Goal: Information Seeking & Learning: Find specific fact

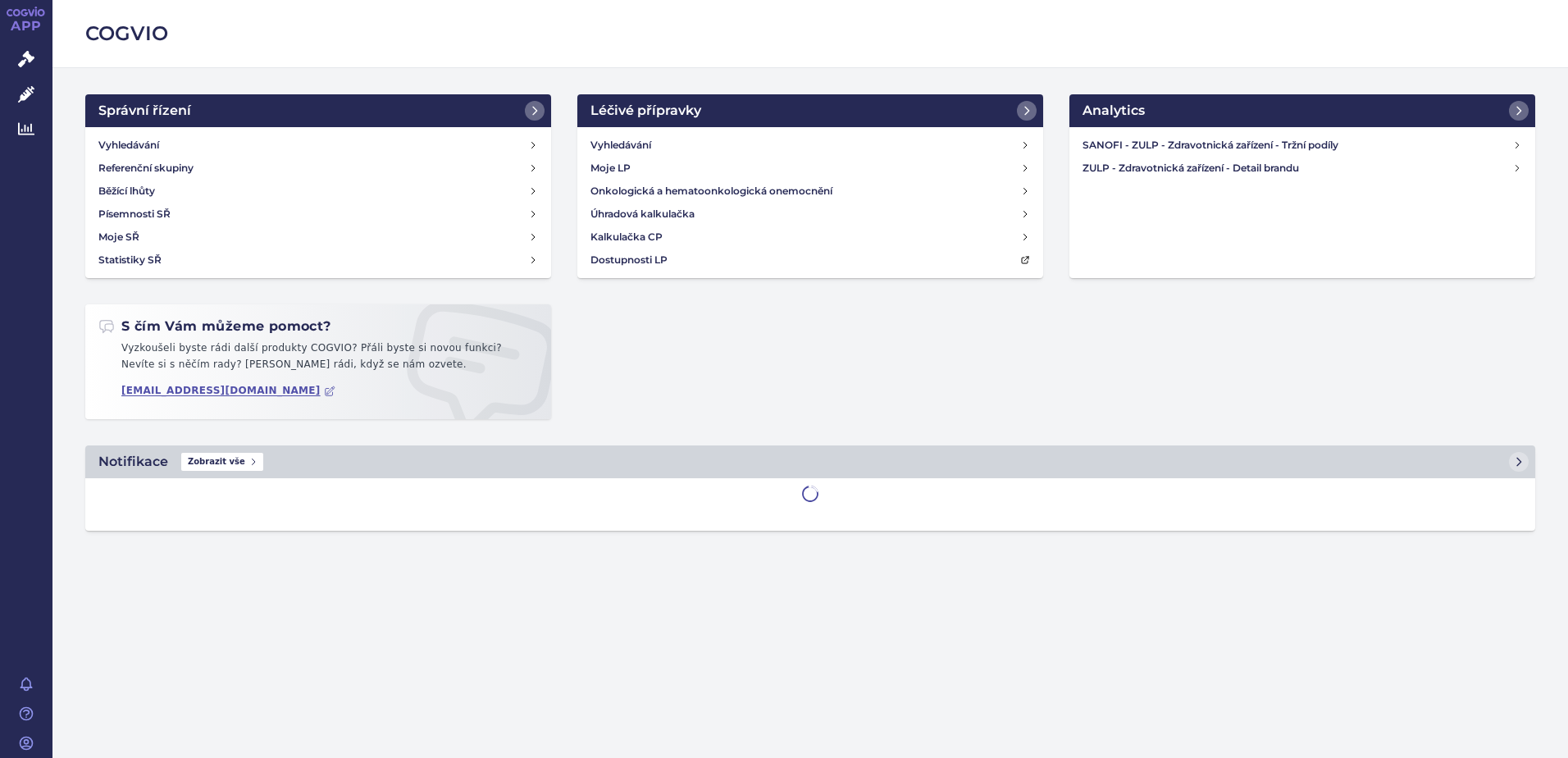
click at [147, 142] on h4 "Vyhledávání" at bounding box center [128, 145] width 61 height 17
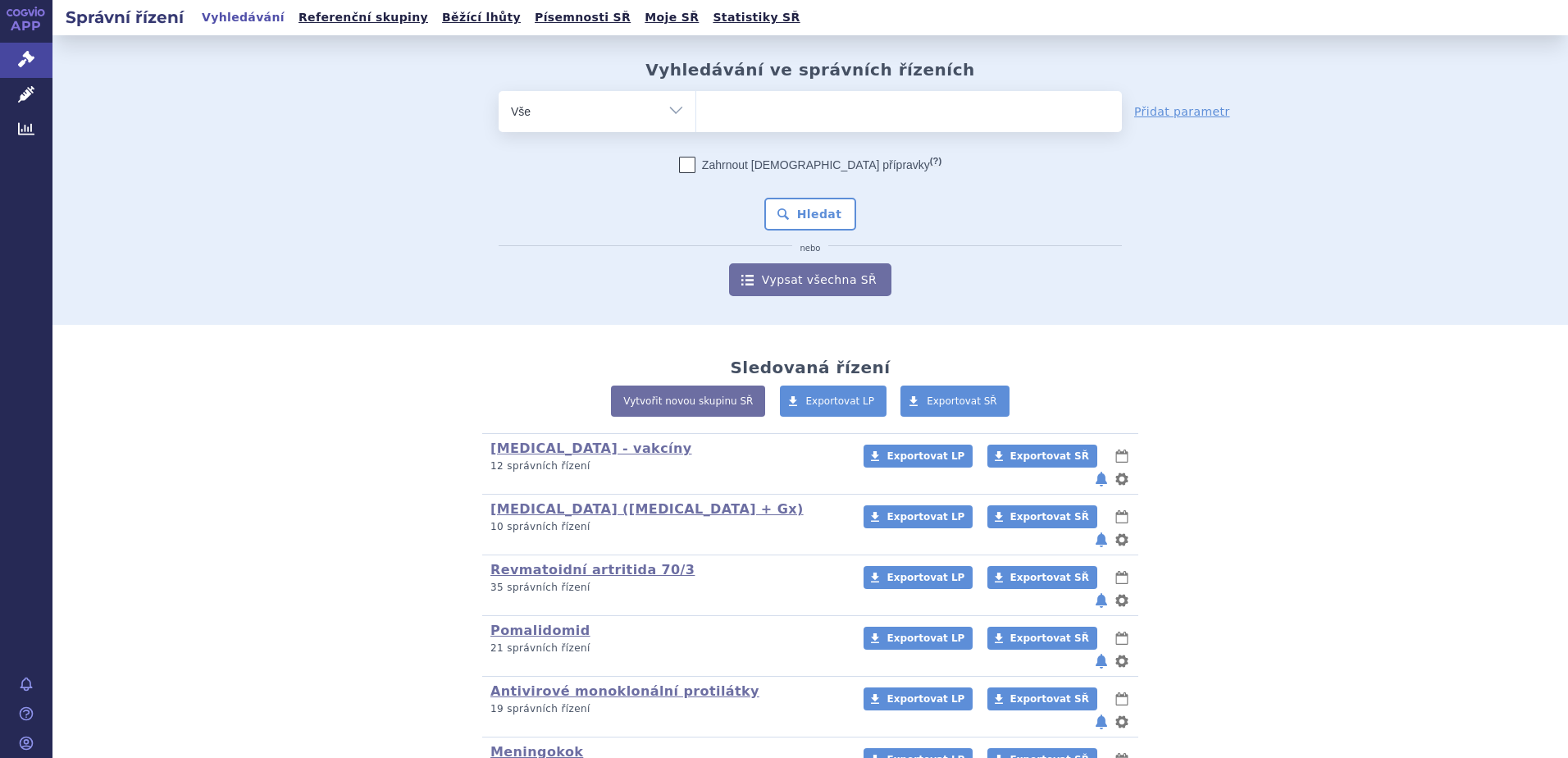
click at [813, 130] on span at bounding box center [909, 112] width 426 height 41
click at [697, 130] on select at bounding box center [696, 111] width 1 height 41
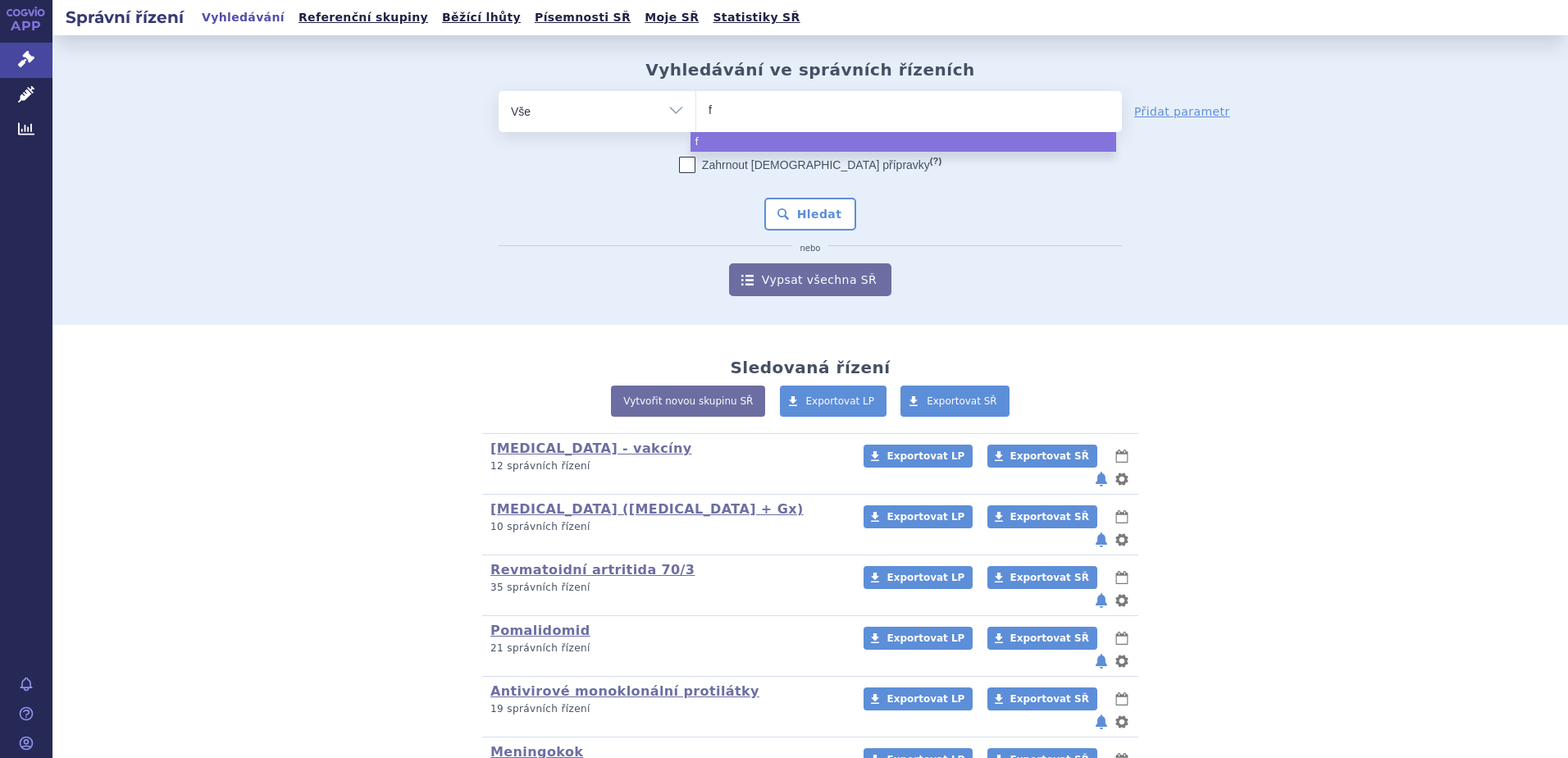
type input "fe"
type input "fer"
type input "ferr"
type input "ferrle"
type input "ferrlec"
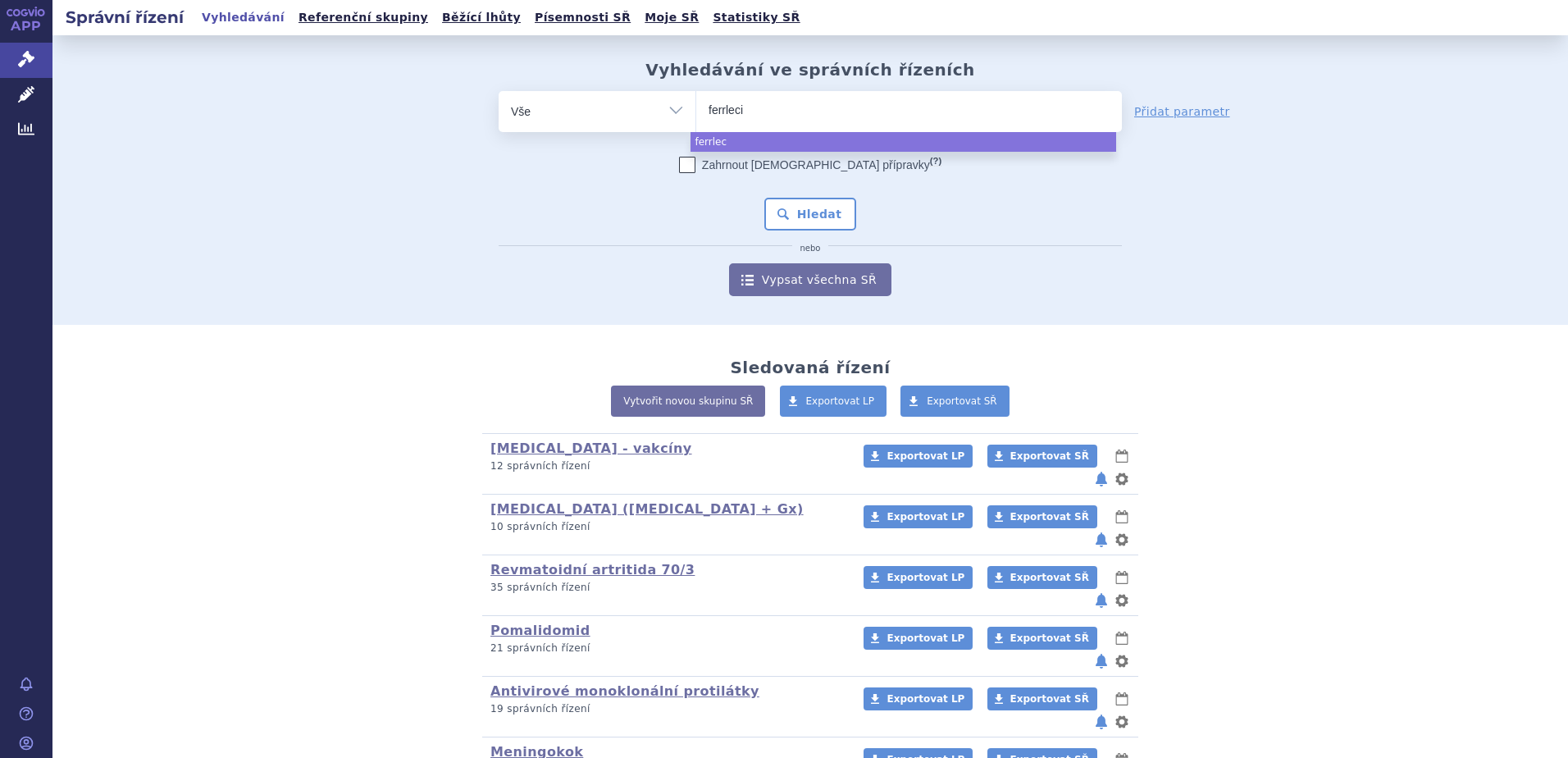
type input "ferrlecit"
select select "ferrlecit"
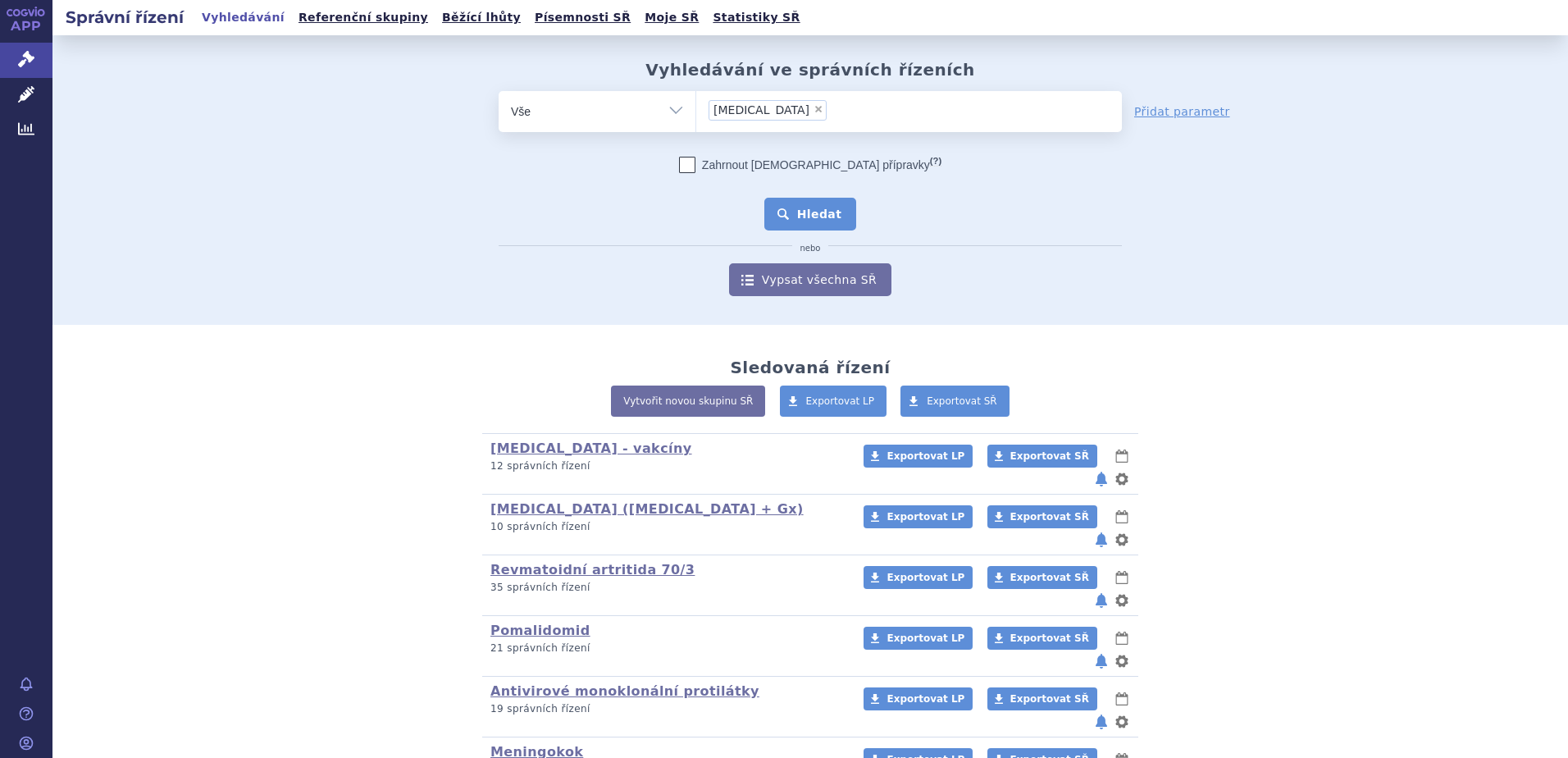
drag, startPoint x: 806, startPoint y: 208, endPoint x: 810, endPoint y: 220, distance: 12.6
click at [806, 207] on button "Hledat" at bounding box center [811, 213] width 93 height 32
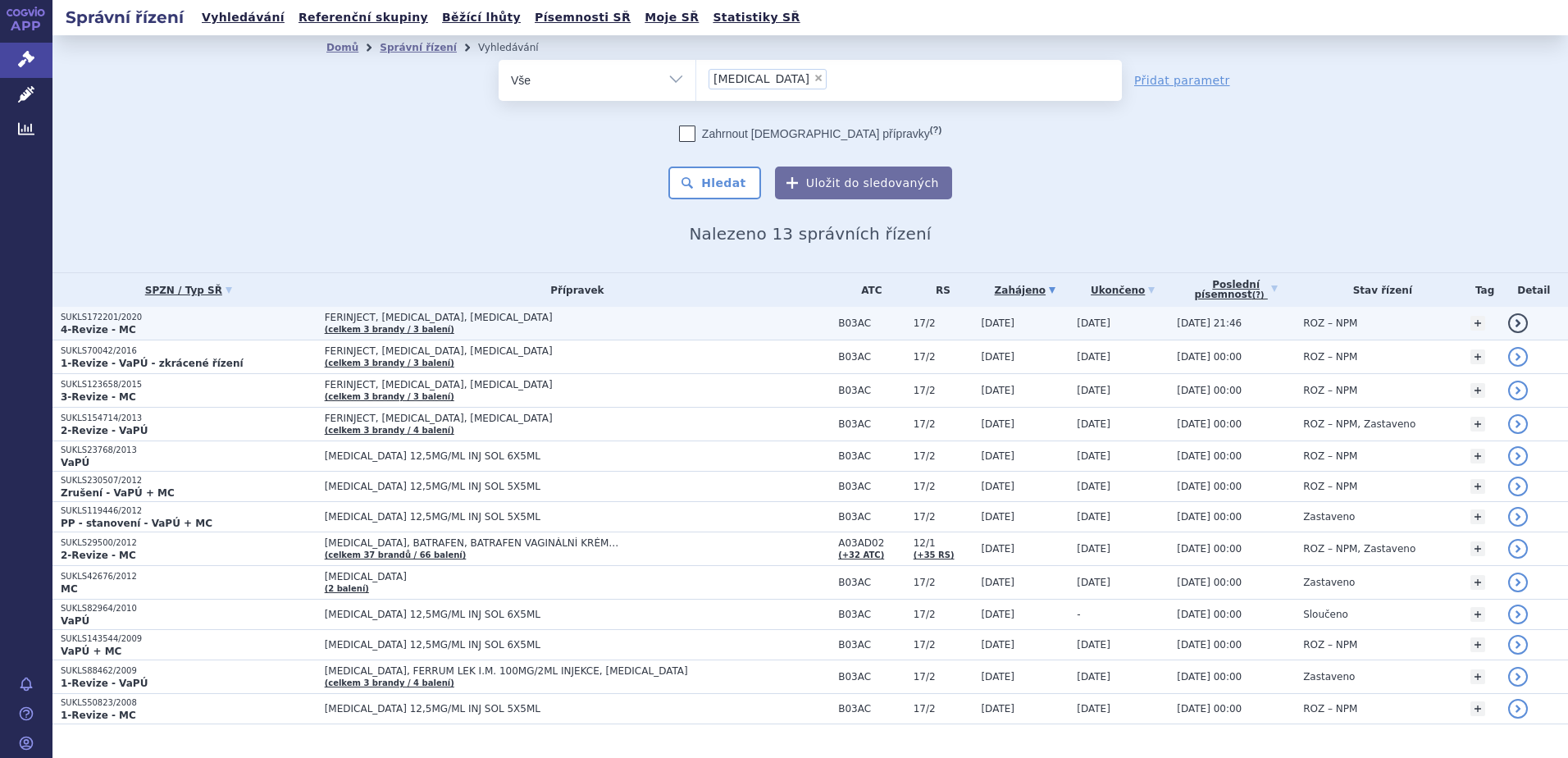
click at [505, 315] on span "FERINJECT, [MEDICAL_DATA], [MEDICAL_DATA]" at bounding box center [530, 317] width 410 height 11
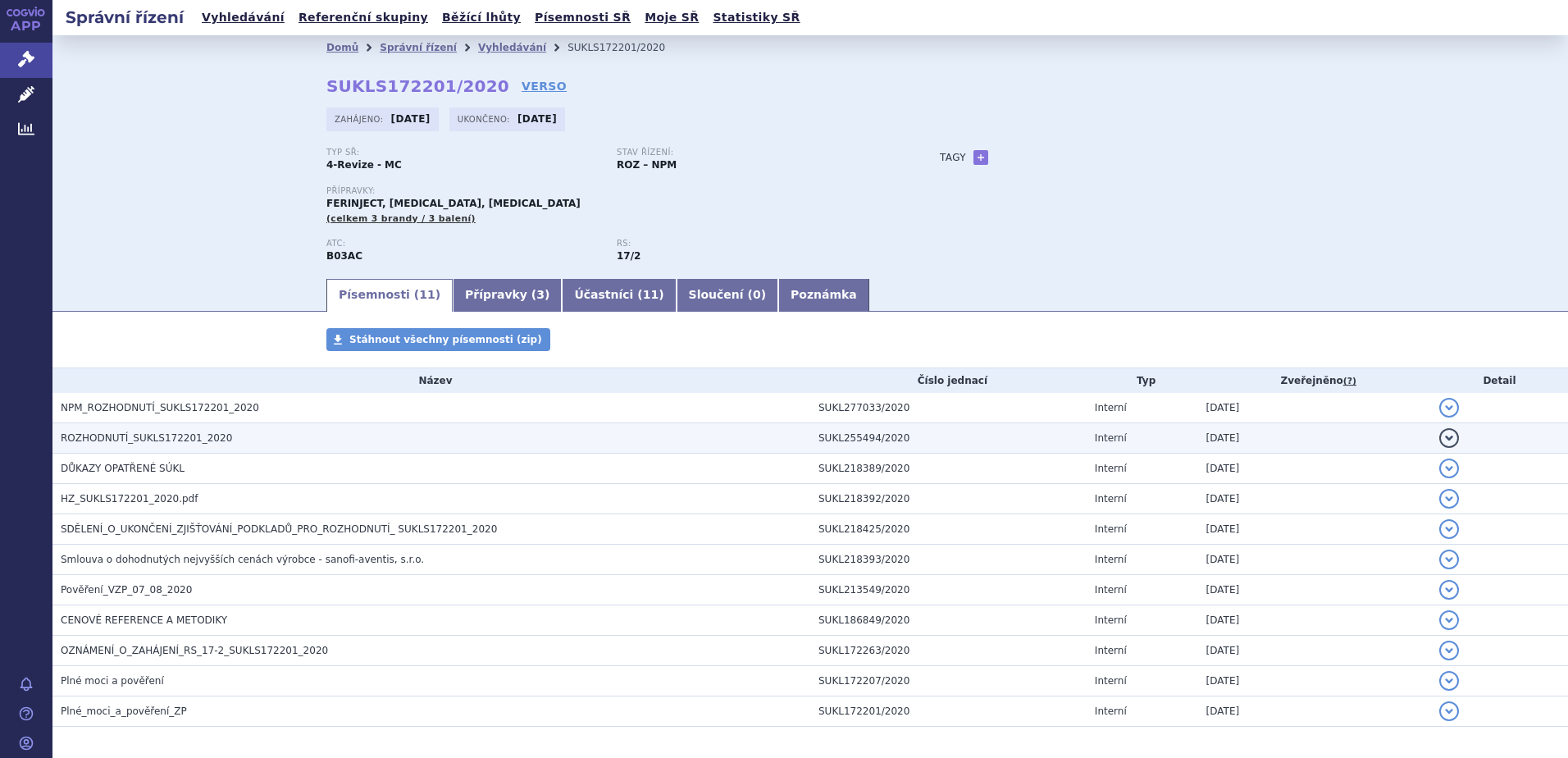
click at [100, 432] on span "ROZHODNUTÍ_SUKLS172201_2020" at bounding box center [146, 437] width 171 height 11
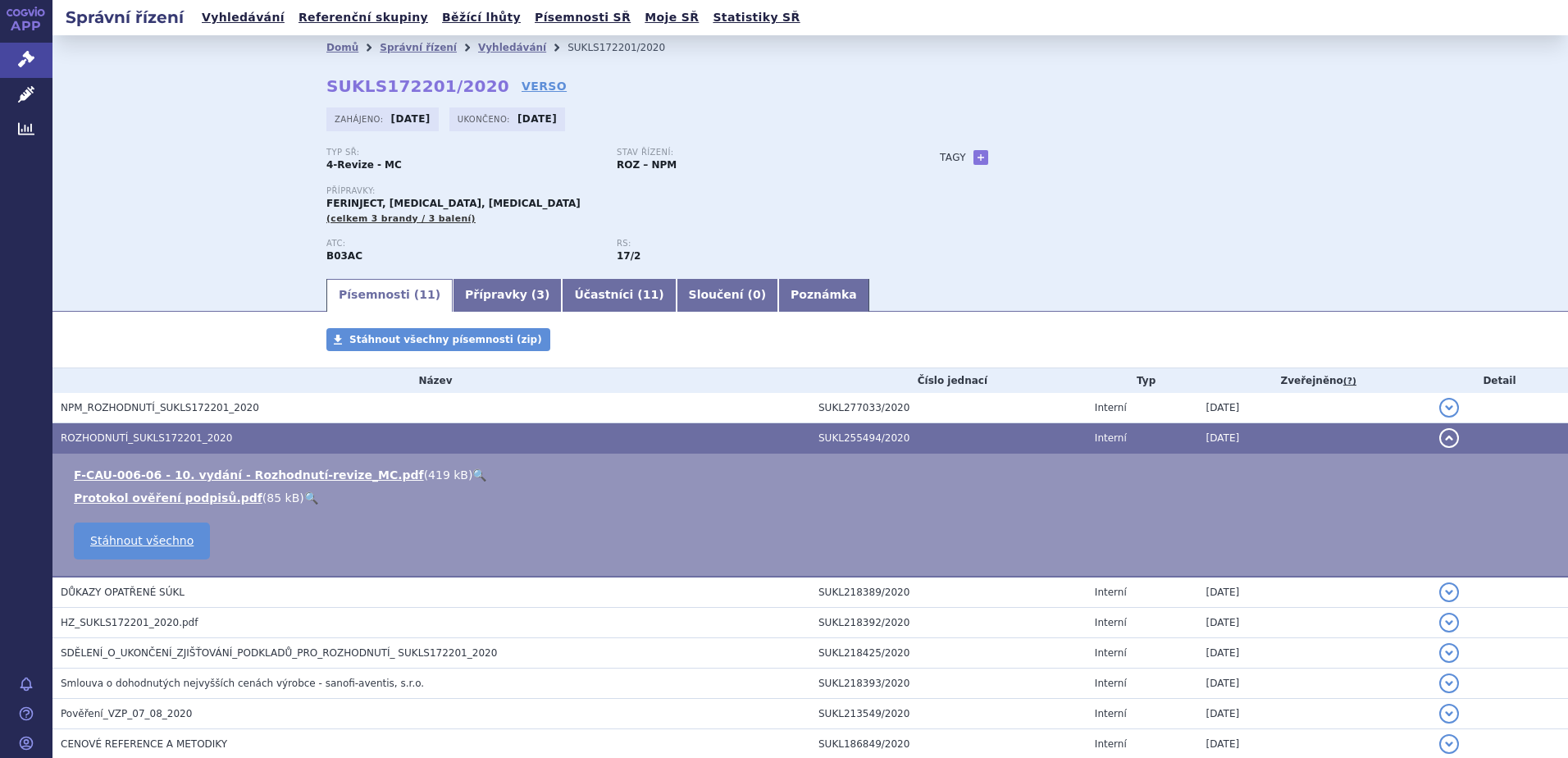
click at [473, 476] on link "🔍" at bounding box center [480, 474] width 14 height 13
click at [473, 473] on link "🔍" at bounding box center [480, 474] width 14 height 13
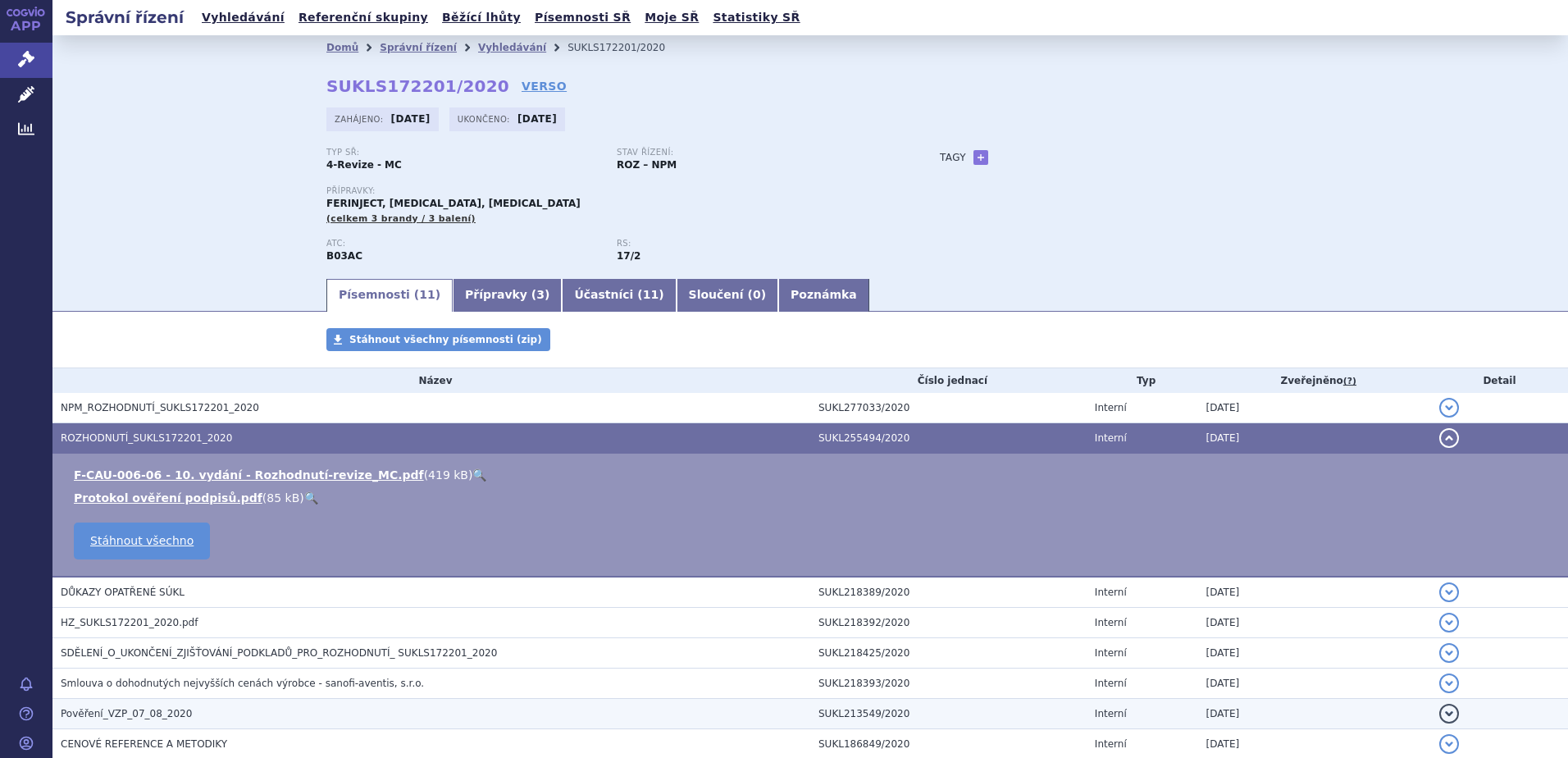
scroll to position [82, 0]
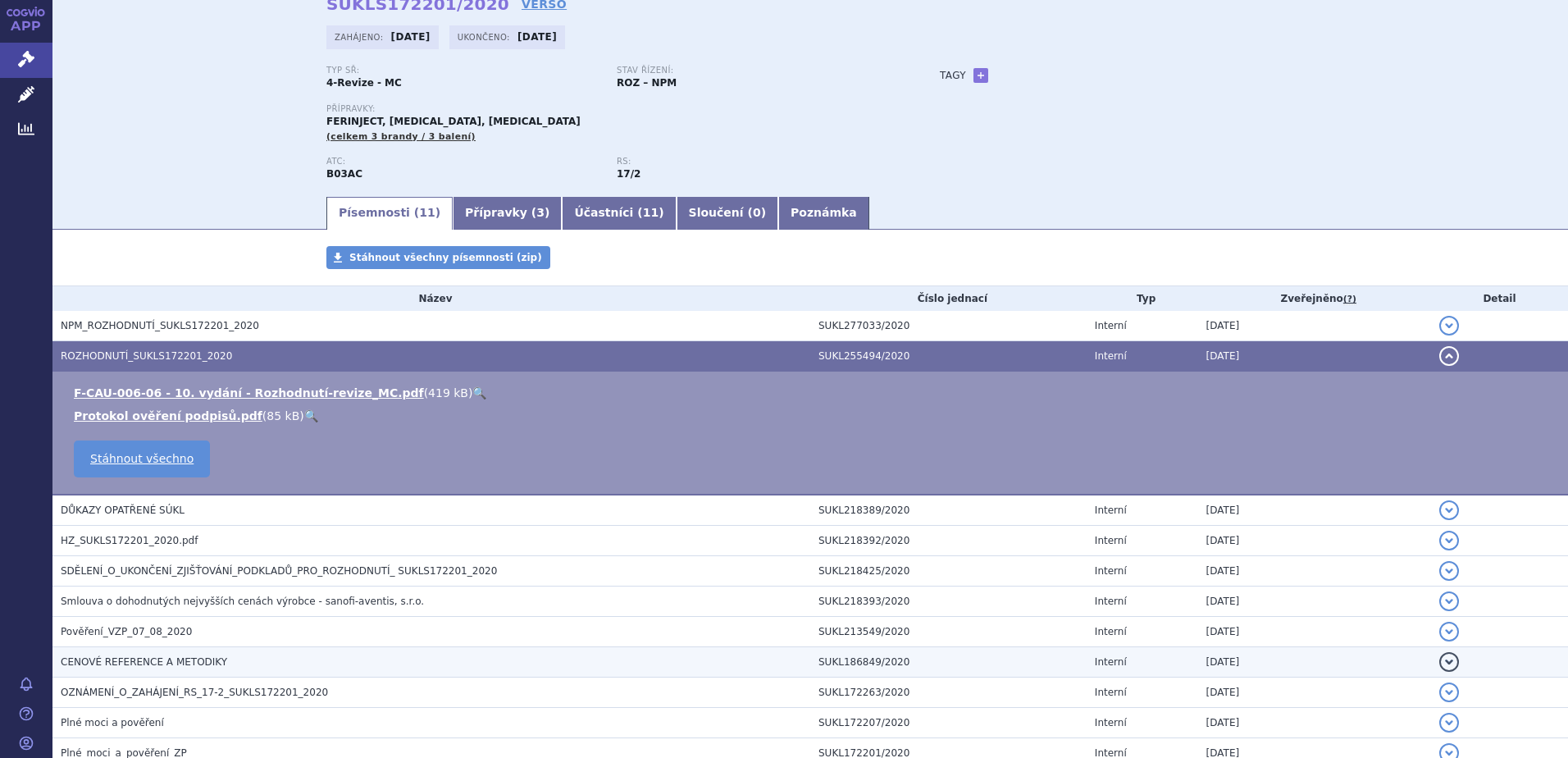
click at [133, 661] on span "CENOVÉ REFERENCE A METODIKY" at bounding box center [144, 661] width 167 height 11
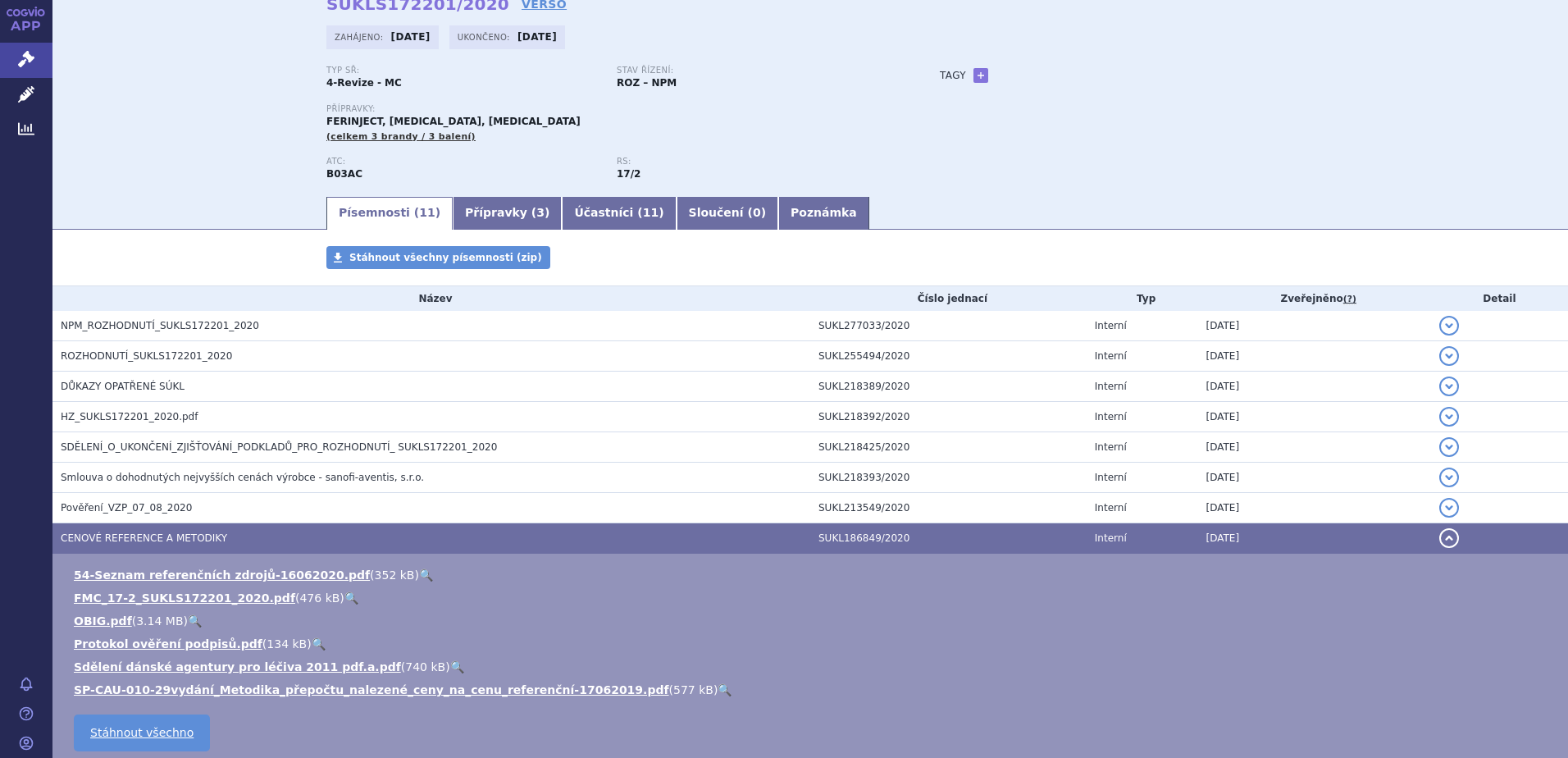
click at [344, 596] on link "🔍" at bounding box center [351, 597] width 14 height 13
